Goal: Information Seeking & Learning: Find specific page/section

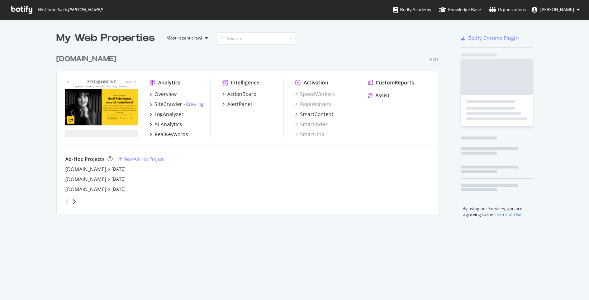
scroll to position [163, 382]
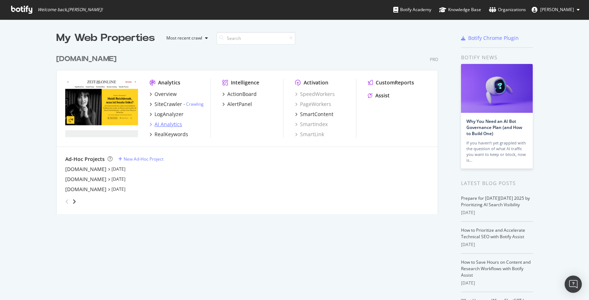
click at [172, 125] on div "AI Analytics" at bounding box center [169, 124] width 28 height 7
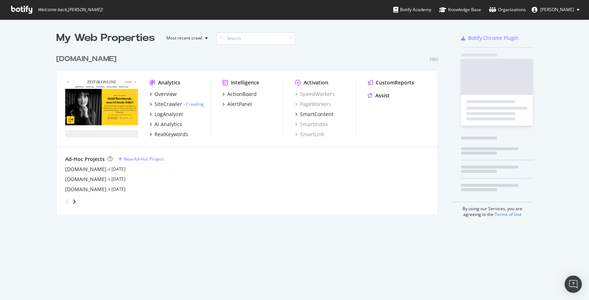
scroll to position [163, 382]
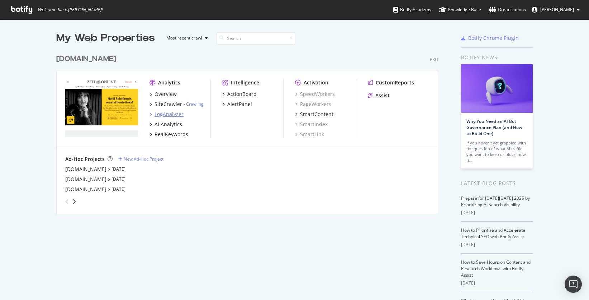
click at [172, 114] on div "LogAnalyzer" at bounding box center [169, 114] width 29 height 7
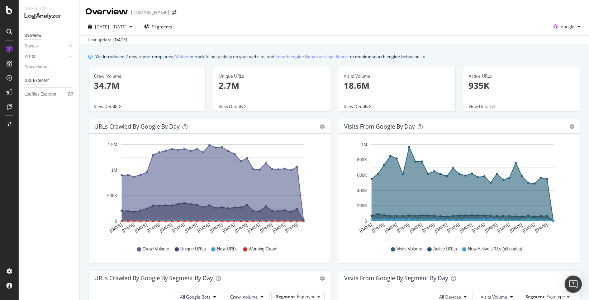
click at [42, 81] on div "URL Explorer" at bounding box center [36, 81] width 24 height 8
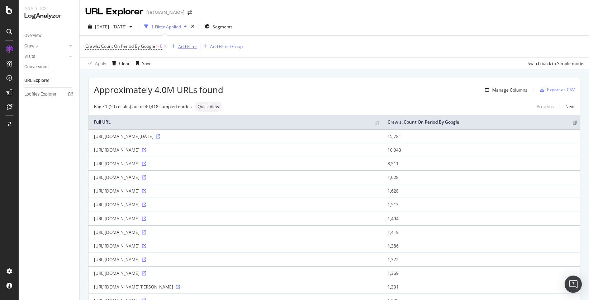
click at [184, 46] on div "Add Filter" at bounding box center [187, 46] width 19 height 6
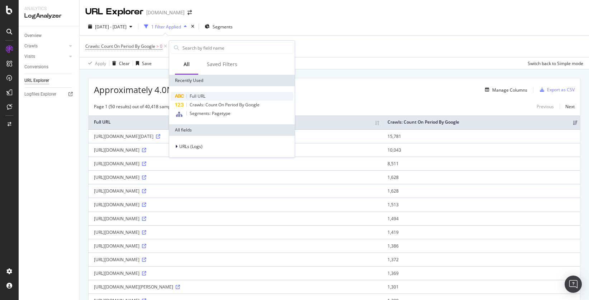
click at [206, 94] on div "Full URL" at bounding box center [232, 96] width 123 height 9
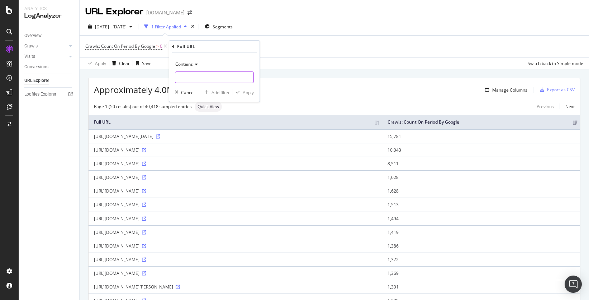
click at [204, 77] on input "text" at bounding box center [214, 76] width 78 height 11
type input "kickerticker"
click at [250, 92] on div "Apply" at bounding box center [248, 92] width 11 height 6
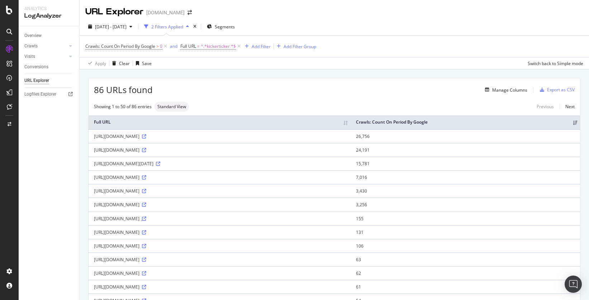
click at [146, 218] on icon at bounding box center [144, 218] width 4 height 4
click at [146, 134] on icon at bounding box center [144, 136] width 4 height 4
click at [146, 151] on icon at bounding box center [144, 150] width 4 height 4
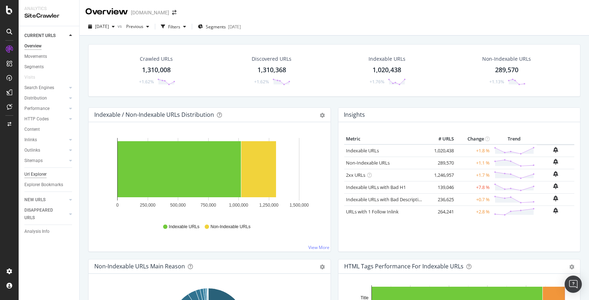
click at [39, 174] on div "Url Explorer" at bounding box center [35, 174] width 22 height 8
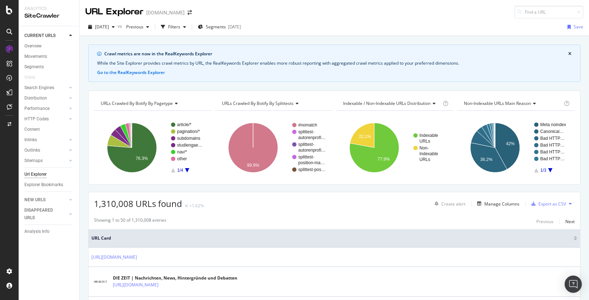
click at [569, 53] on icon "close banner" at bounding box center [570, 54] width 3 height 4
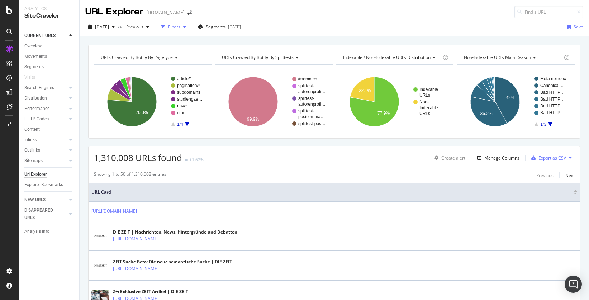
click at [186, 27] on icon "button" at bounding box center [184, 27] width 3 height 4
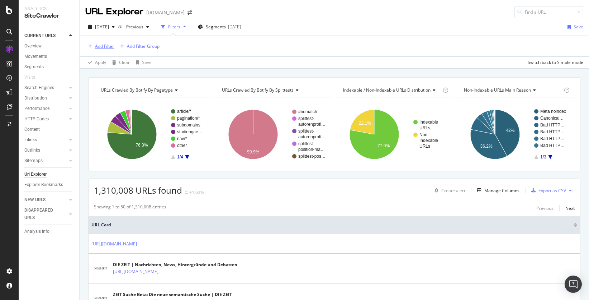
click at [103, 45] on div "Add Filter" at bounding box center [104, 46] width 19 height 6
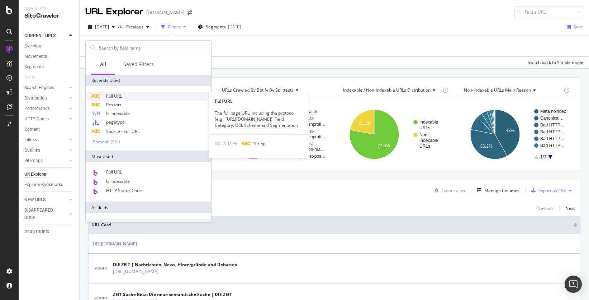
click at [127, 95] on div "Full URL" at bounding box center [148, 96] width 123 height 9
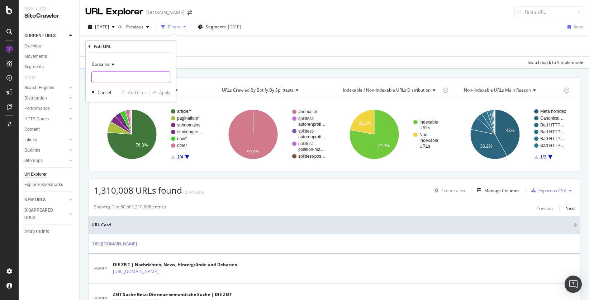
click at [136, 76] on input "text" at bounding box center [131, 76] width 78 height 11
type input "kickerticker"
click at [169, 90] on div "Apply" at bounding box center [164, 92] width 11 height 6
